Goal: Book appointment/travel/reservation

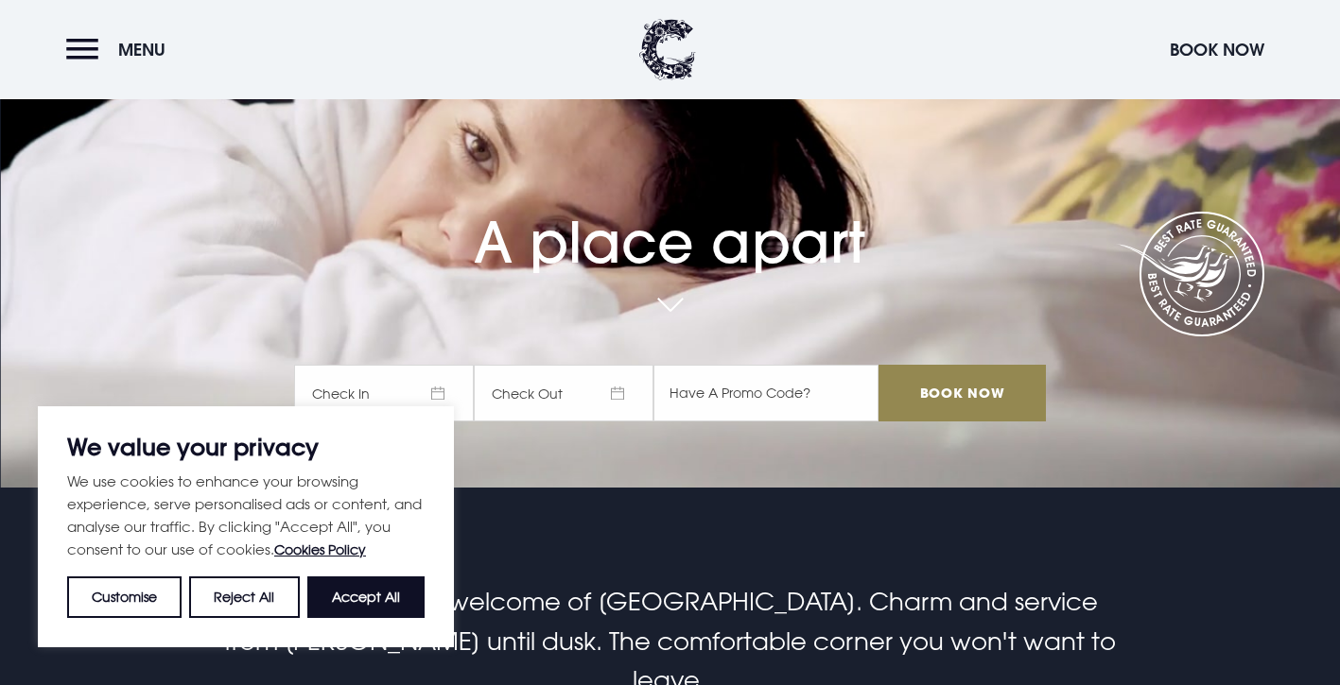
scroll to position [221, 0]
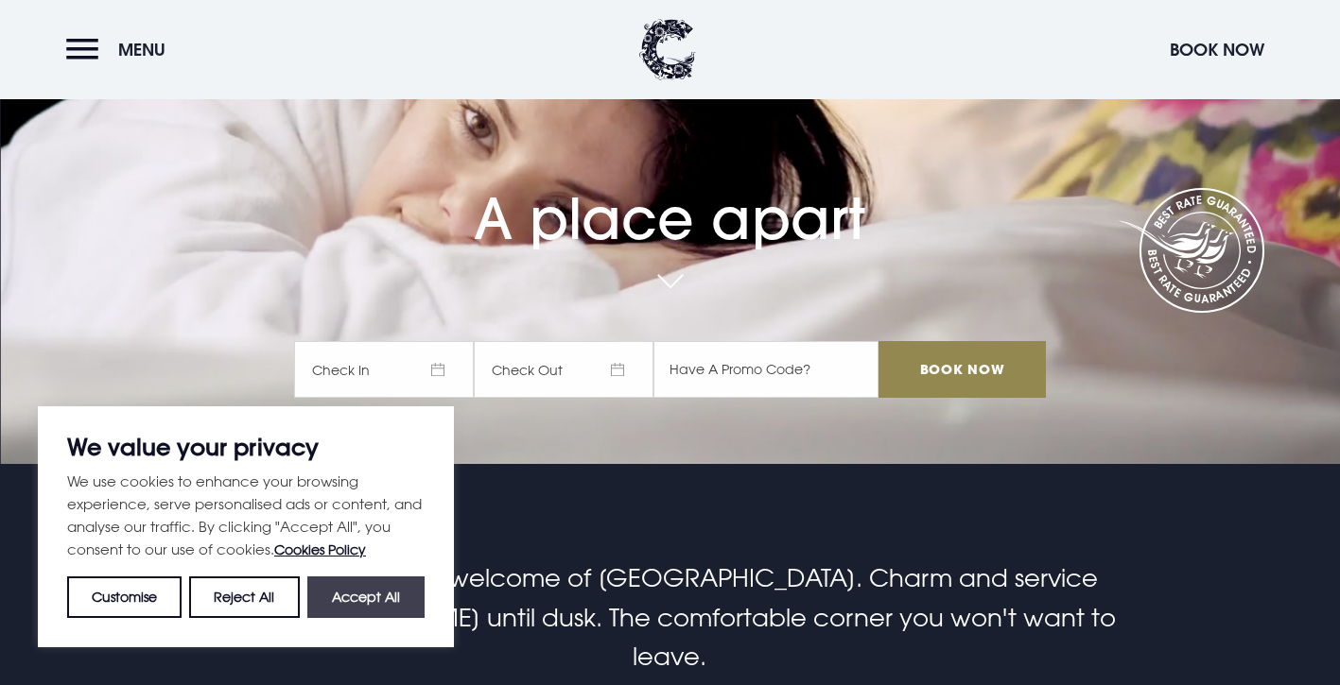
click at [386, 589] on button "Accept All" at bounding box center [365, 598] width 117 height 42
checkbox input "true"
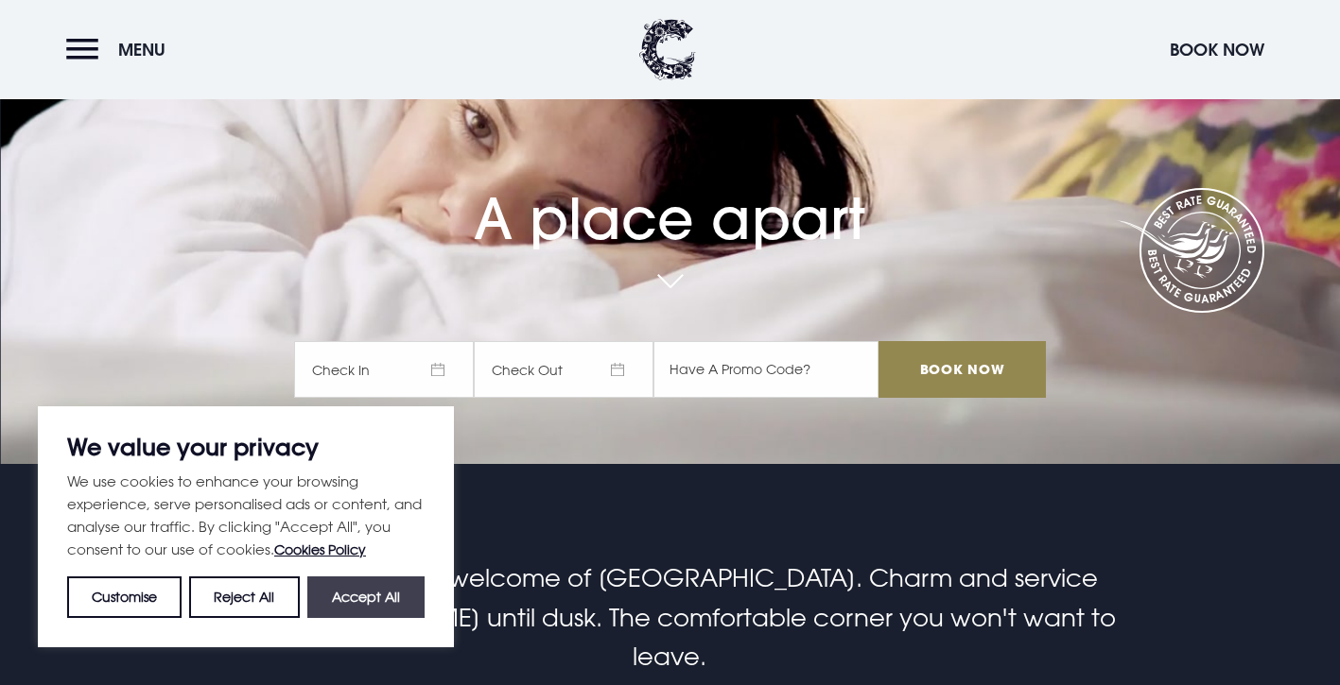
checkbox input "true"
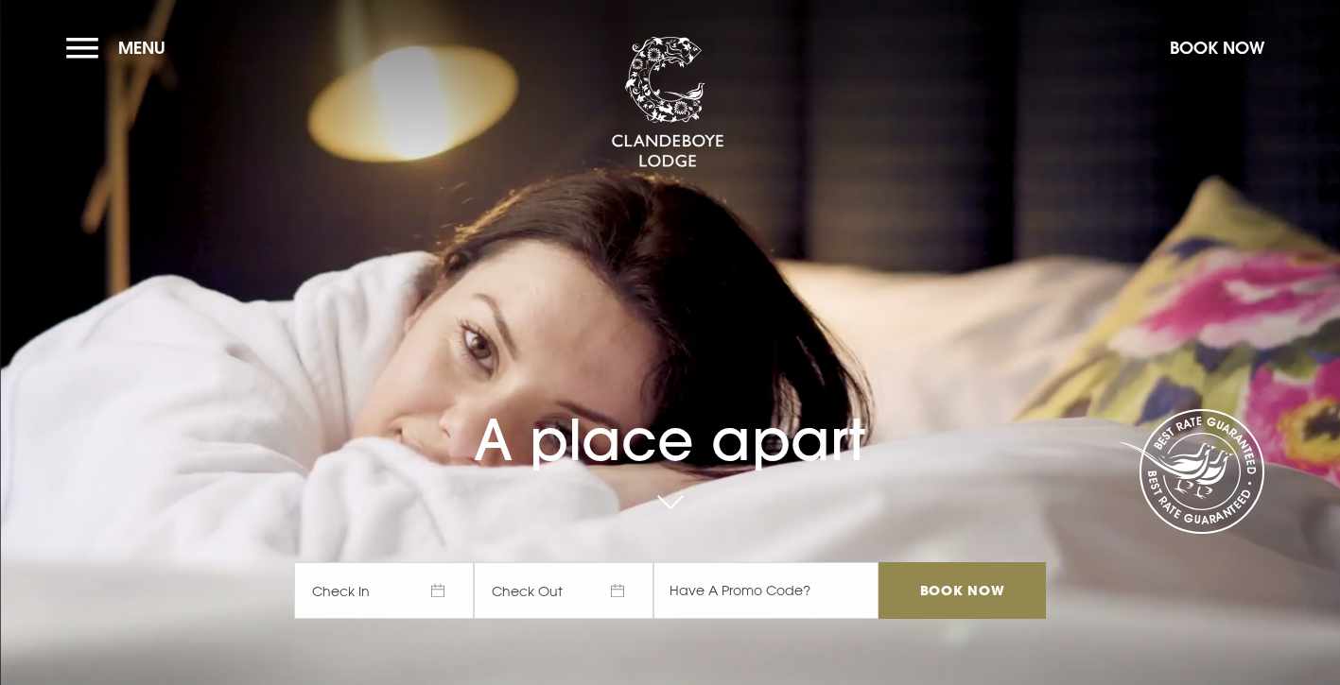
scroll to position [0, 0]
click at [110, 38] on button "Menu" at bounding box center [120, 47] width 109 height 41
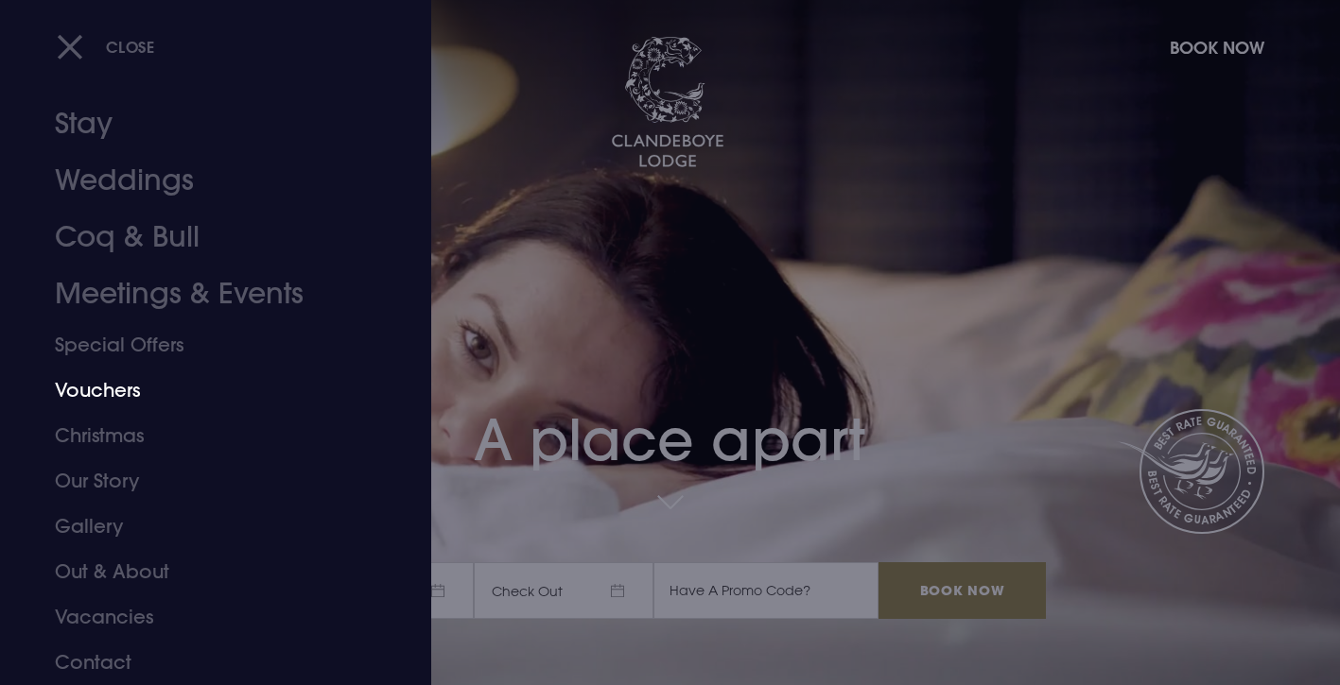
scroll to position [26, 0]
click at [119, 430] on link "Christmas" at bounding box center [204, 435] width 299 height 45
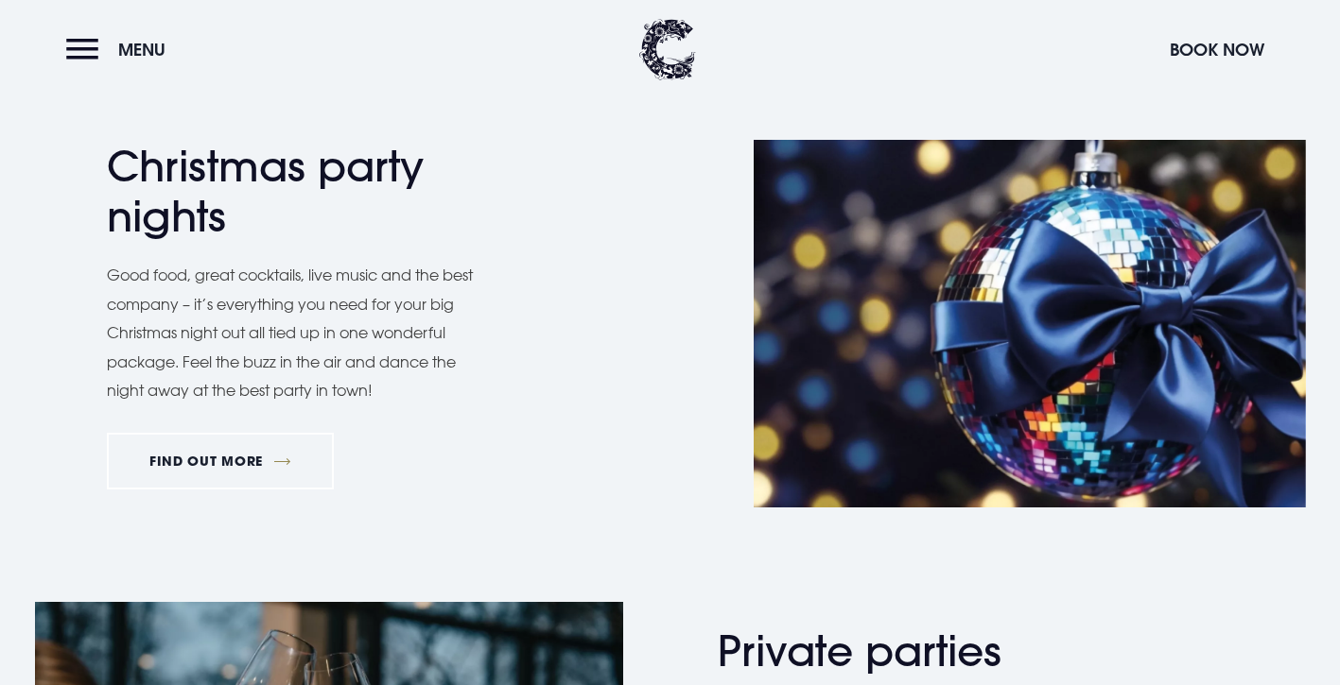
scroll to position [765, 0]
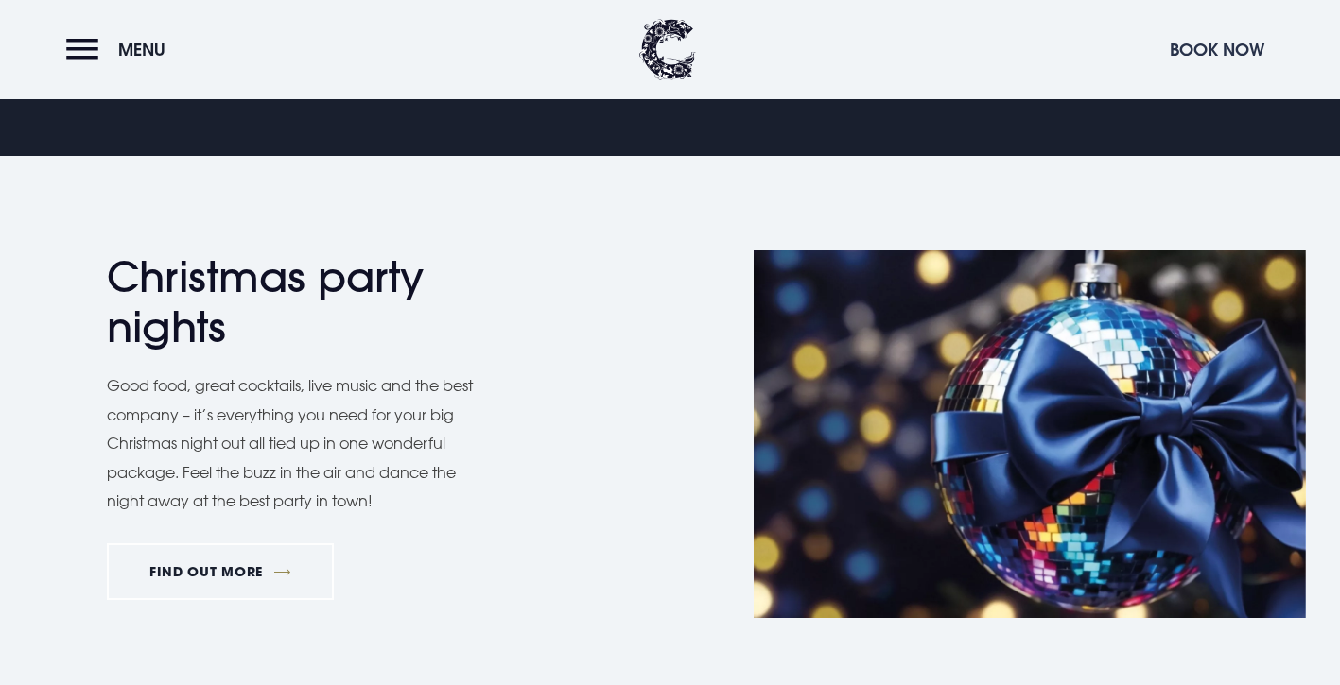
click at [1219, 59] on button "Book Now" at bounding box center [1216, 49] width 113 height 41
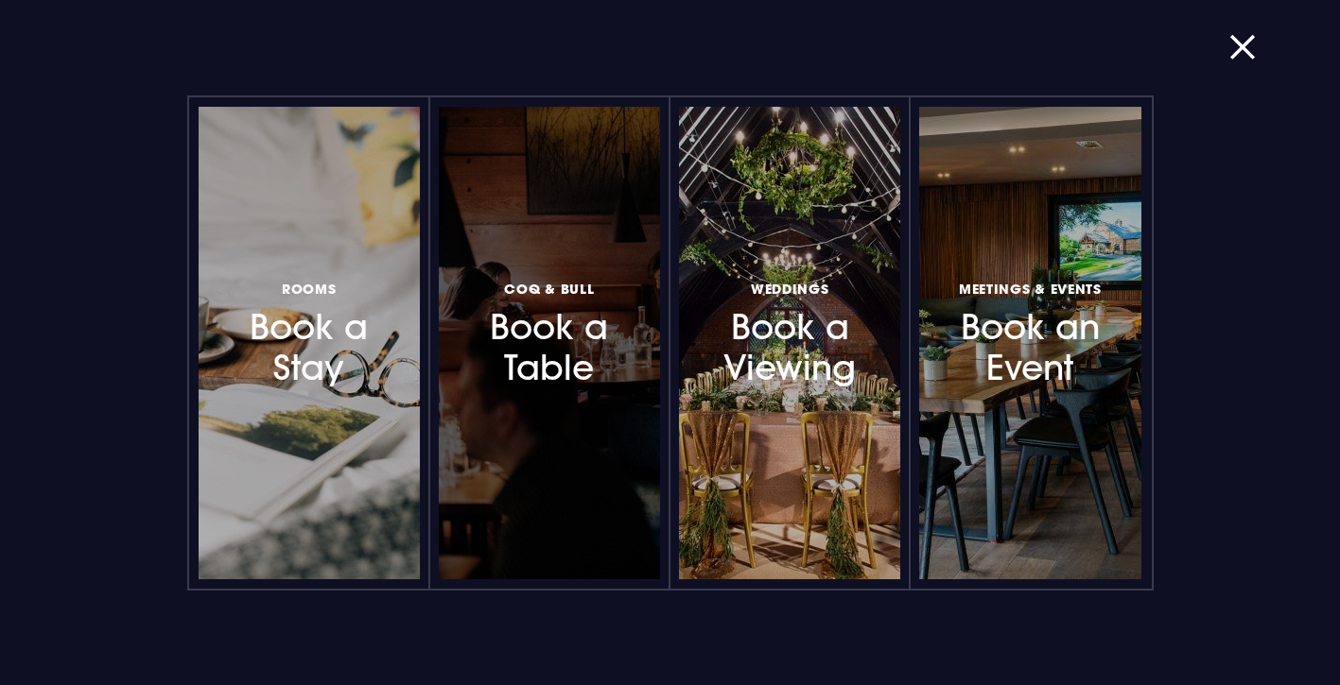
click at [574, 397] on div at bounding box center [549, 343] width 221 height 473
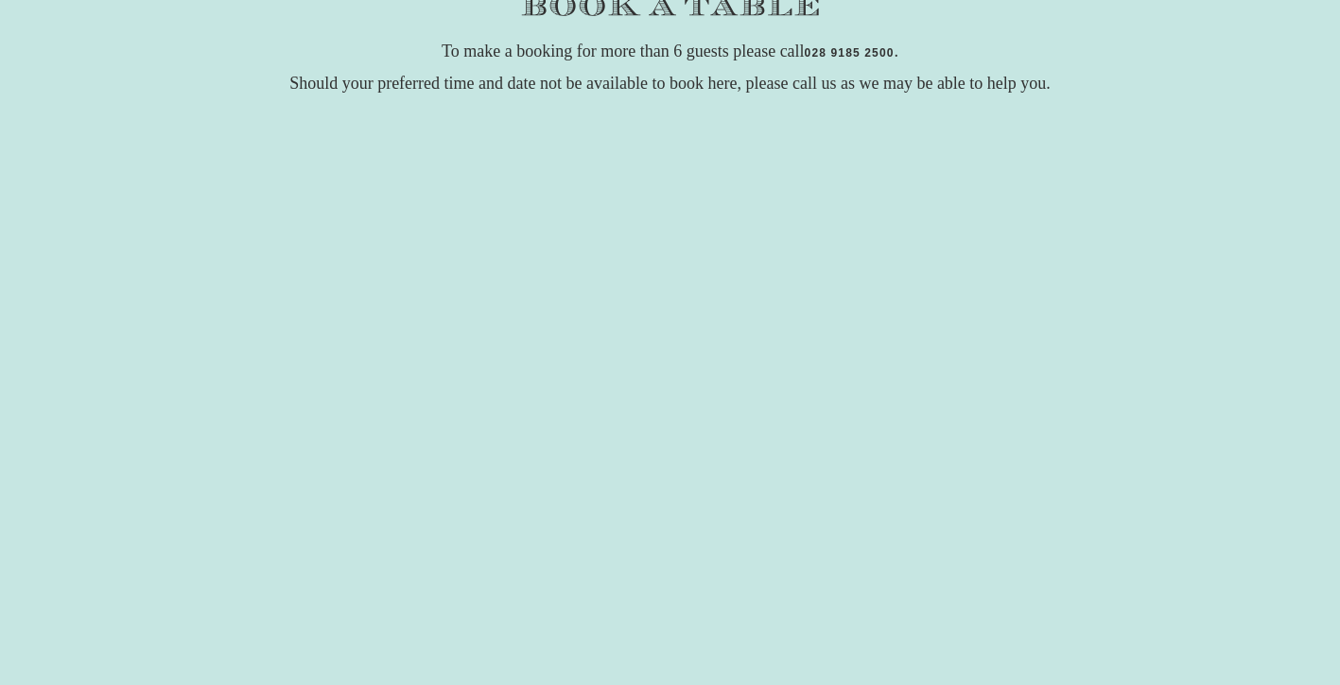
scroll to position [305, 0]
